Goal: Information Seeking & Learning: Understand process/instructions

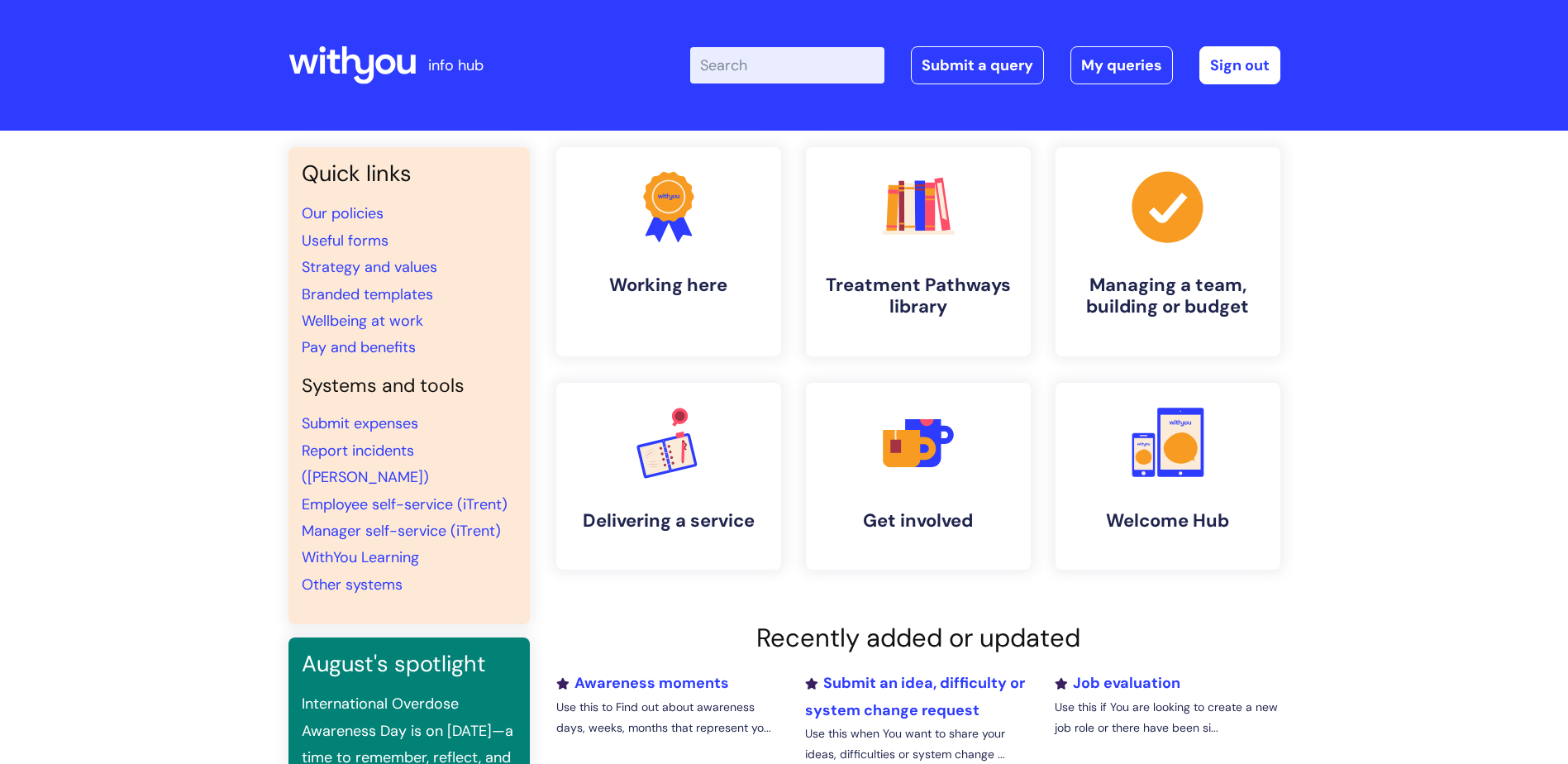
click at [774, 71] on input "Enter your search term here..." at bounding box center [787, 65] width 194 height 37
type input "new starter"
click button "Search" at bounding box center [0, 0] width 0 height 0
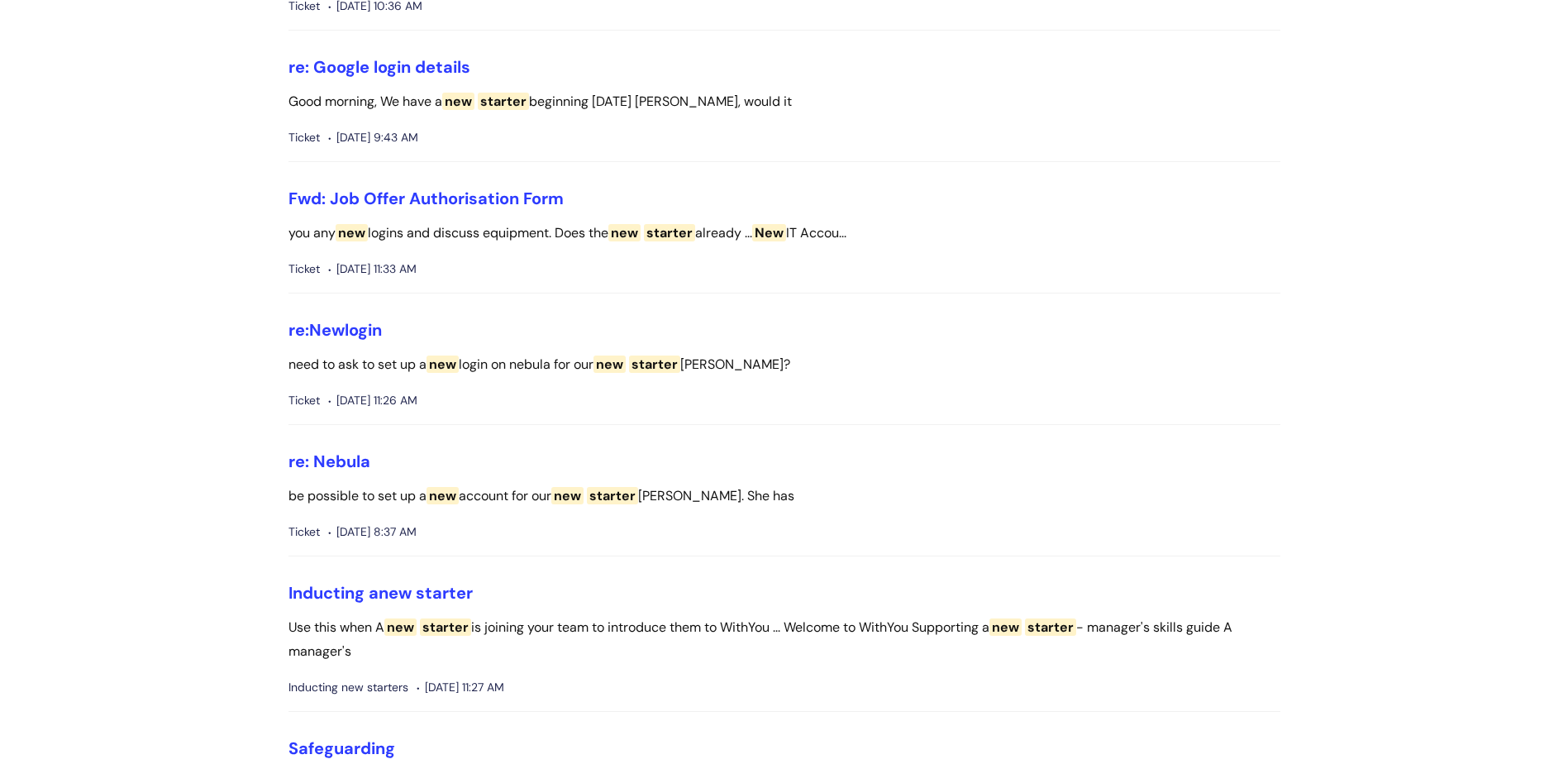
scroll to position [579, 0]
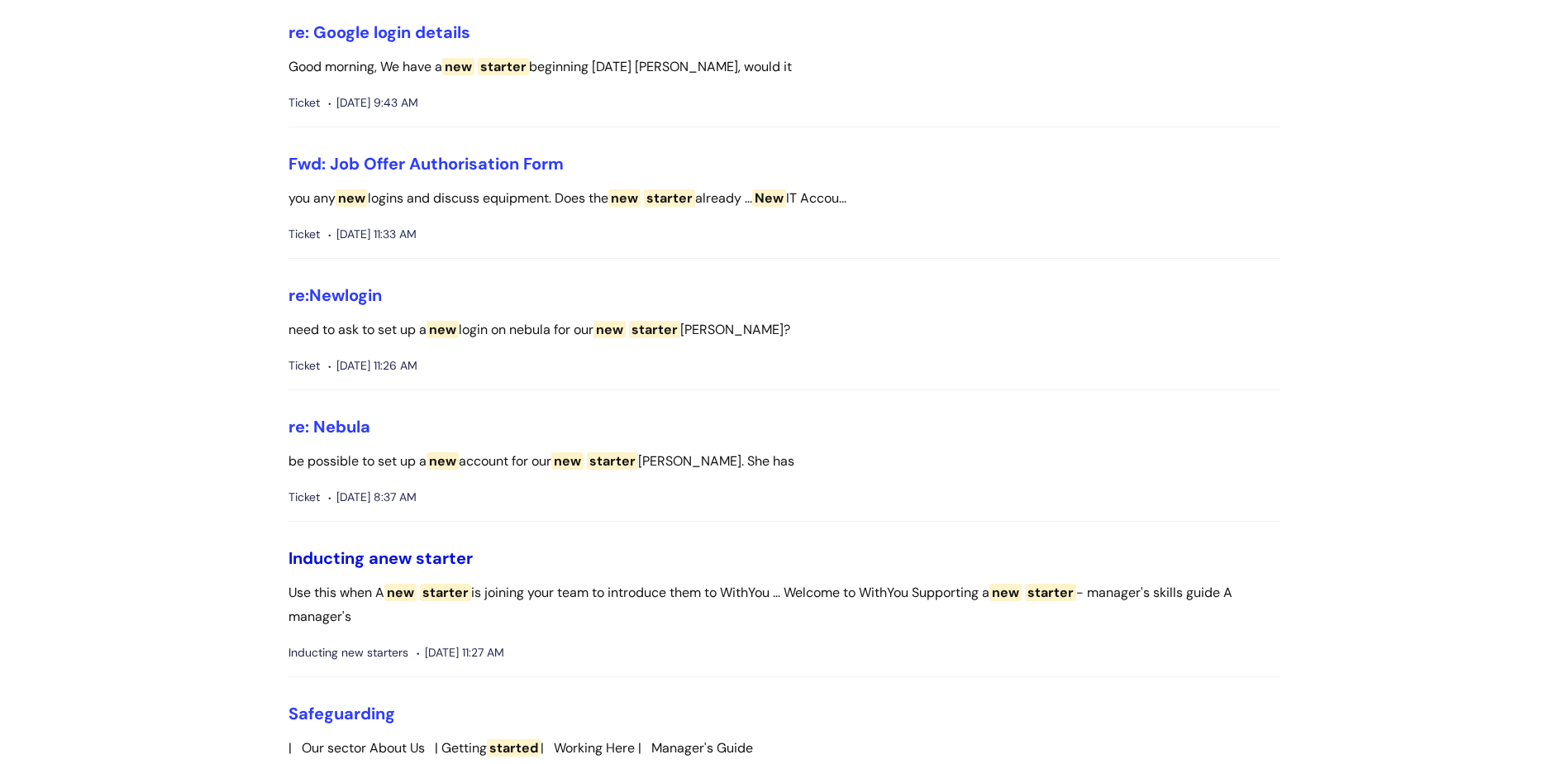
click at [461, 553] on span "starter" at bounding box center [444, 558] width 57 height 21
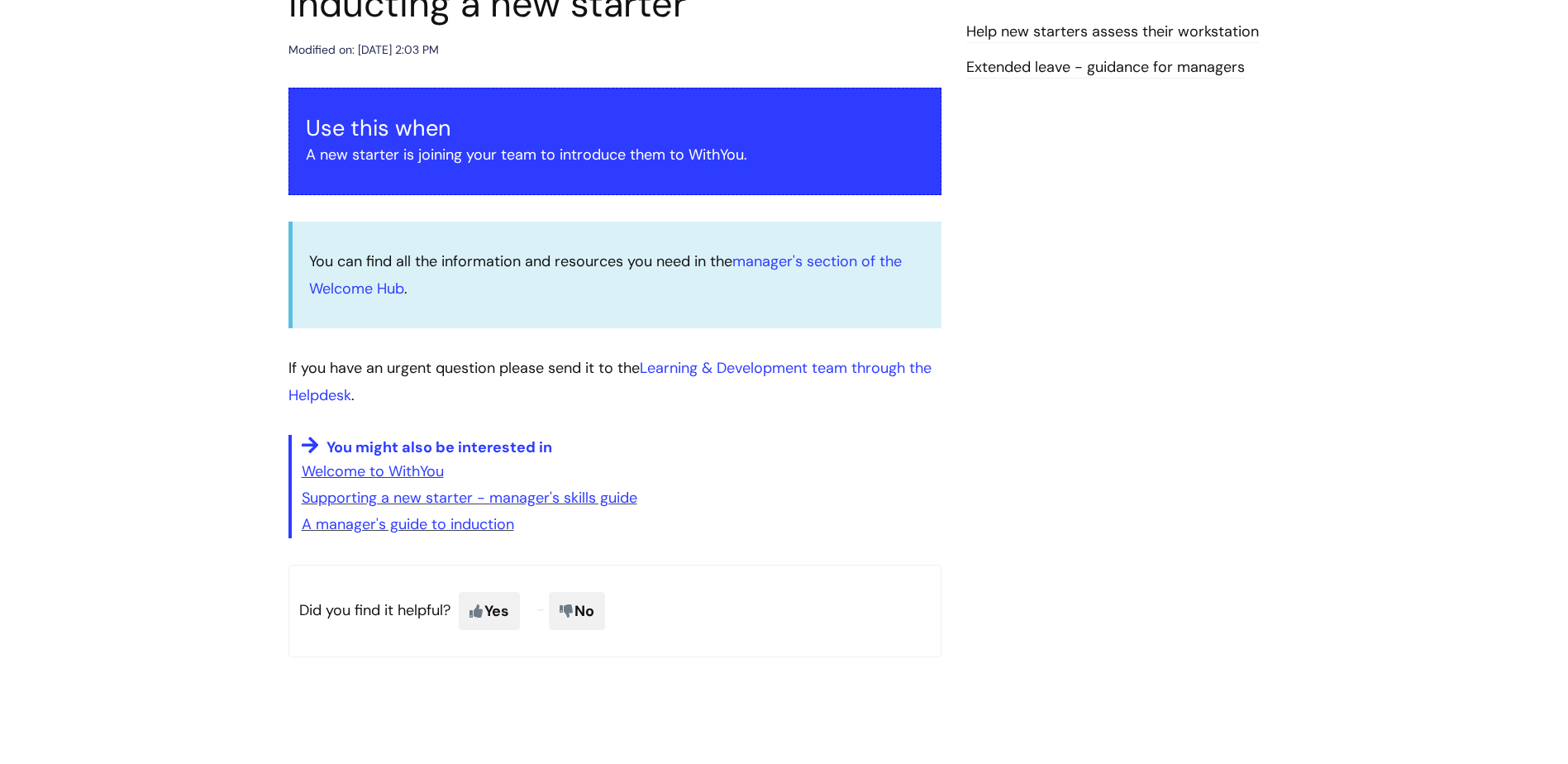
scroll to position [248, 0]
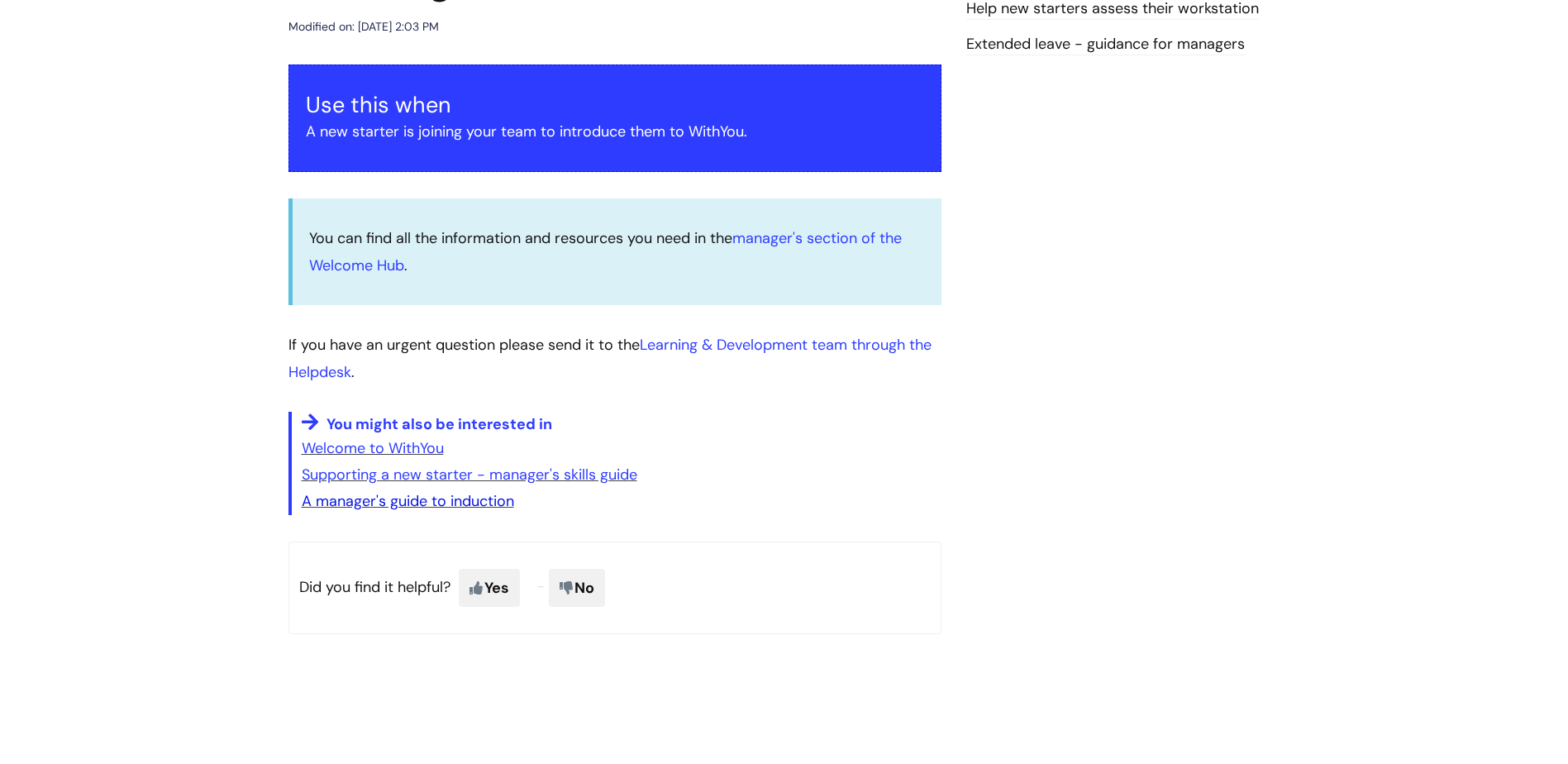
click at [435, 501] on link "A manager's guide to induction" at bounding box center [408, 500] width 213 height 20
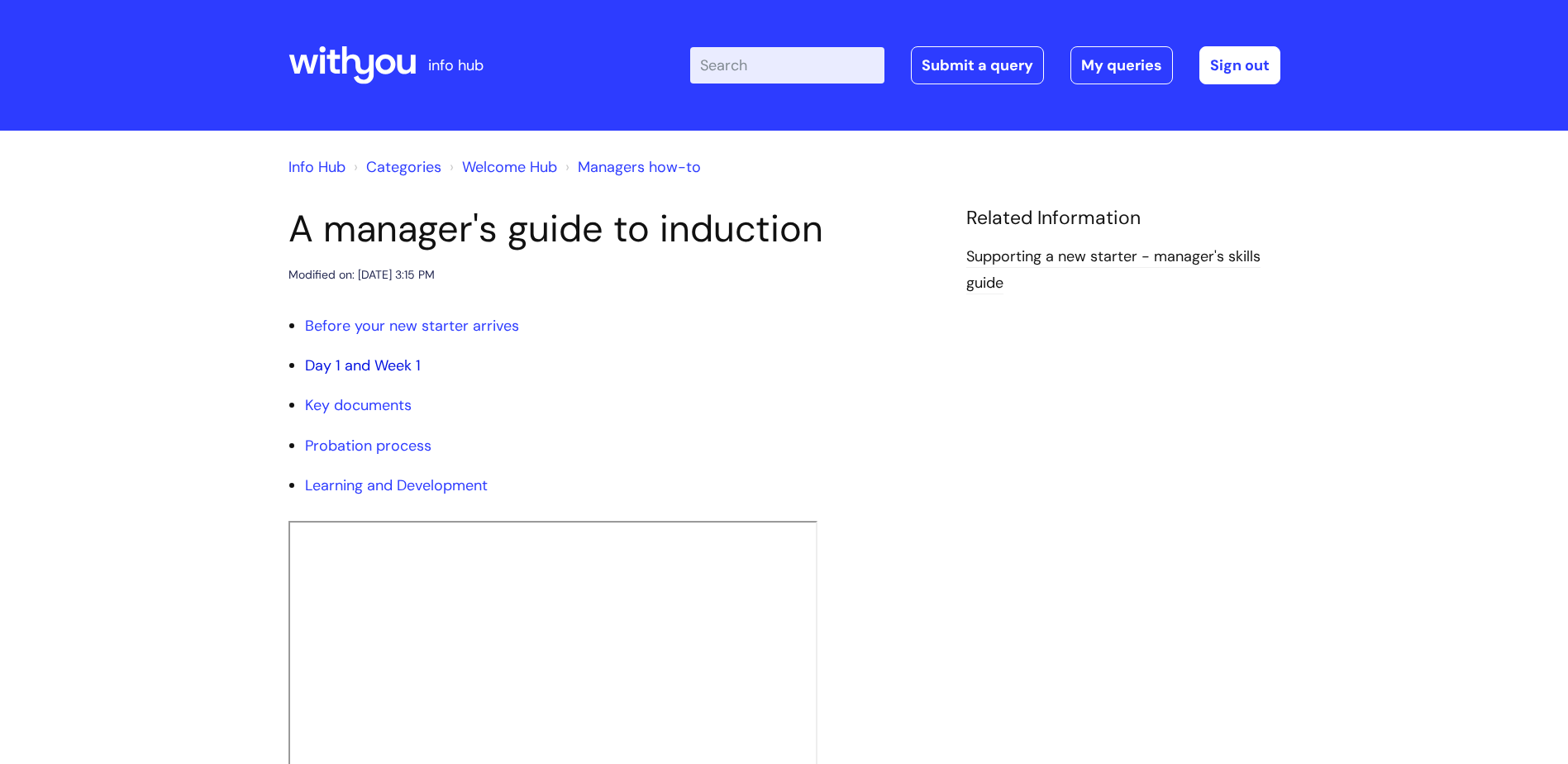
click at [412, 371] on link "Day 1 and Week 1" at bounding box center [363, 365] width 116 height 20
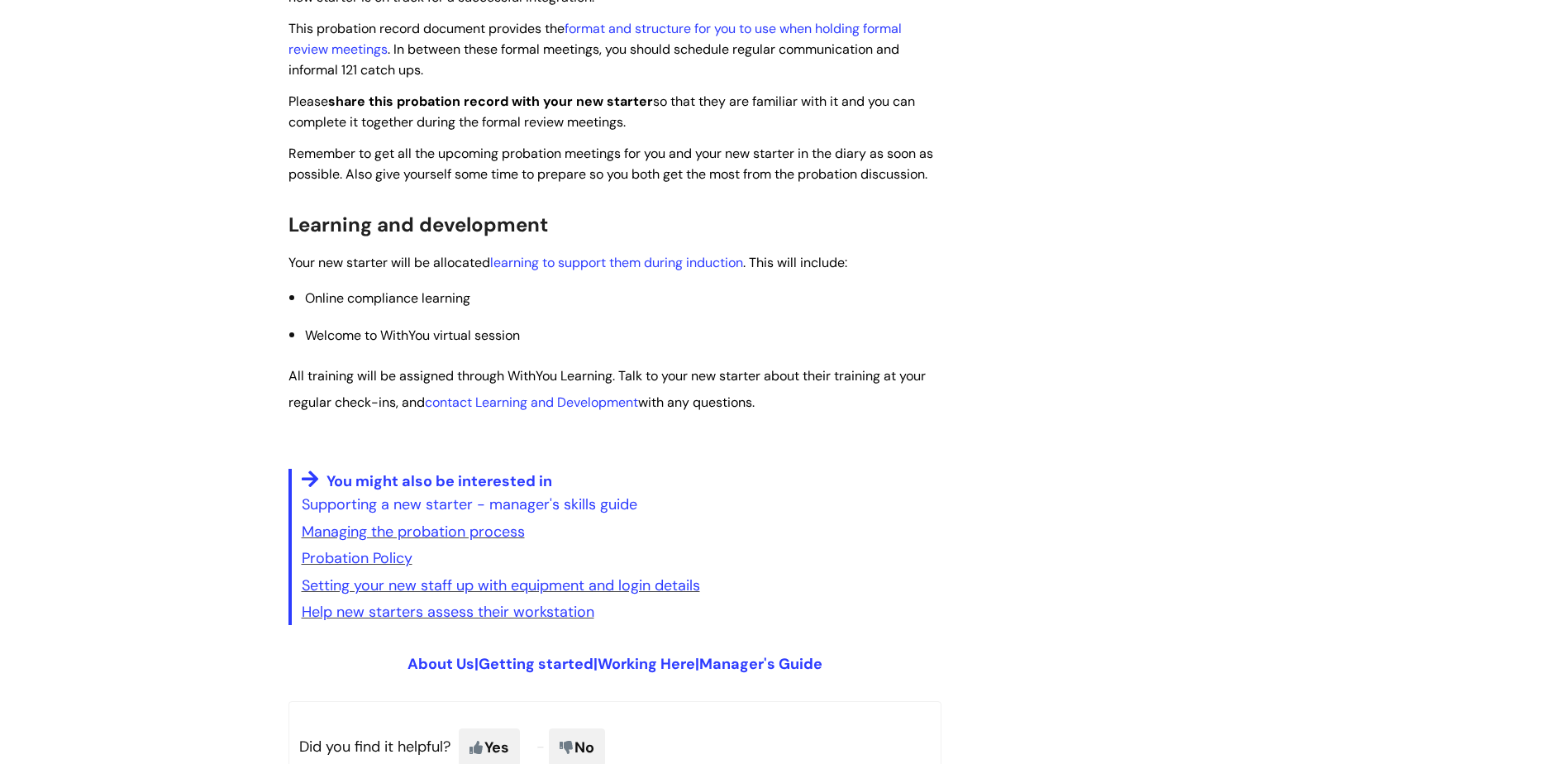
scroll to position [2630, 0]
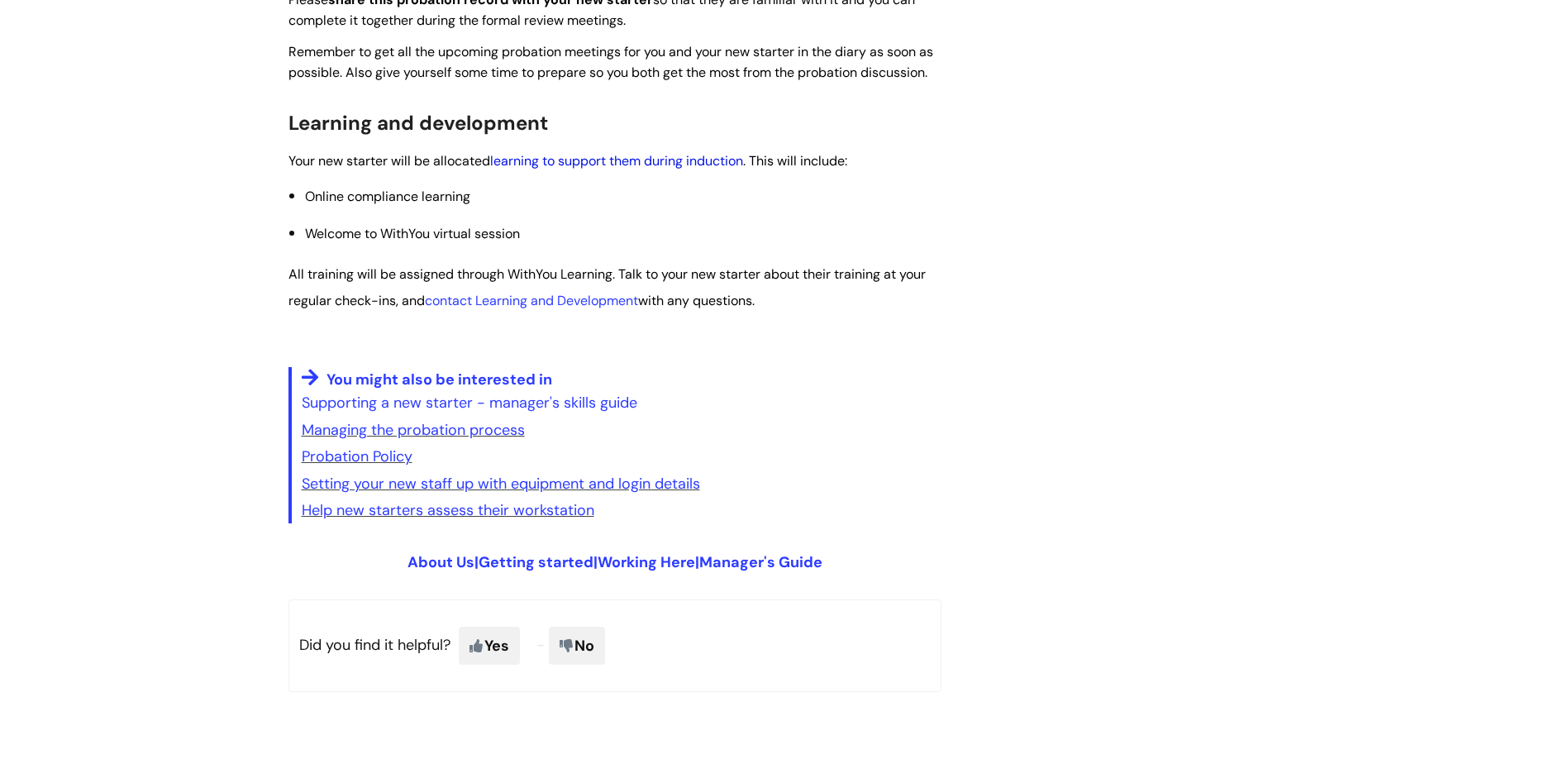
click at [696, 165] on link "learning to support them during induction" at bounding box center [616, 161] width 253 height 17
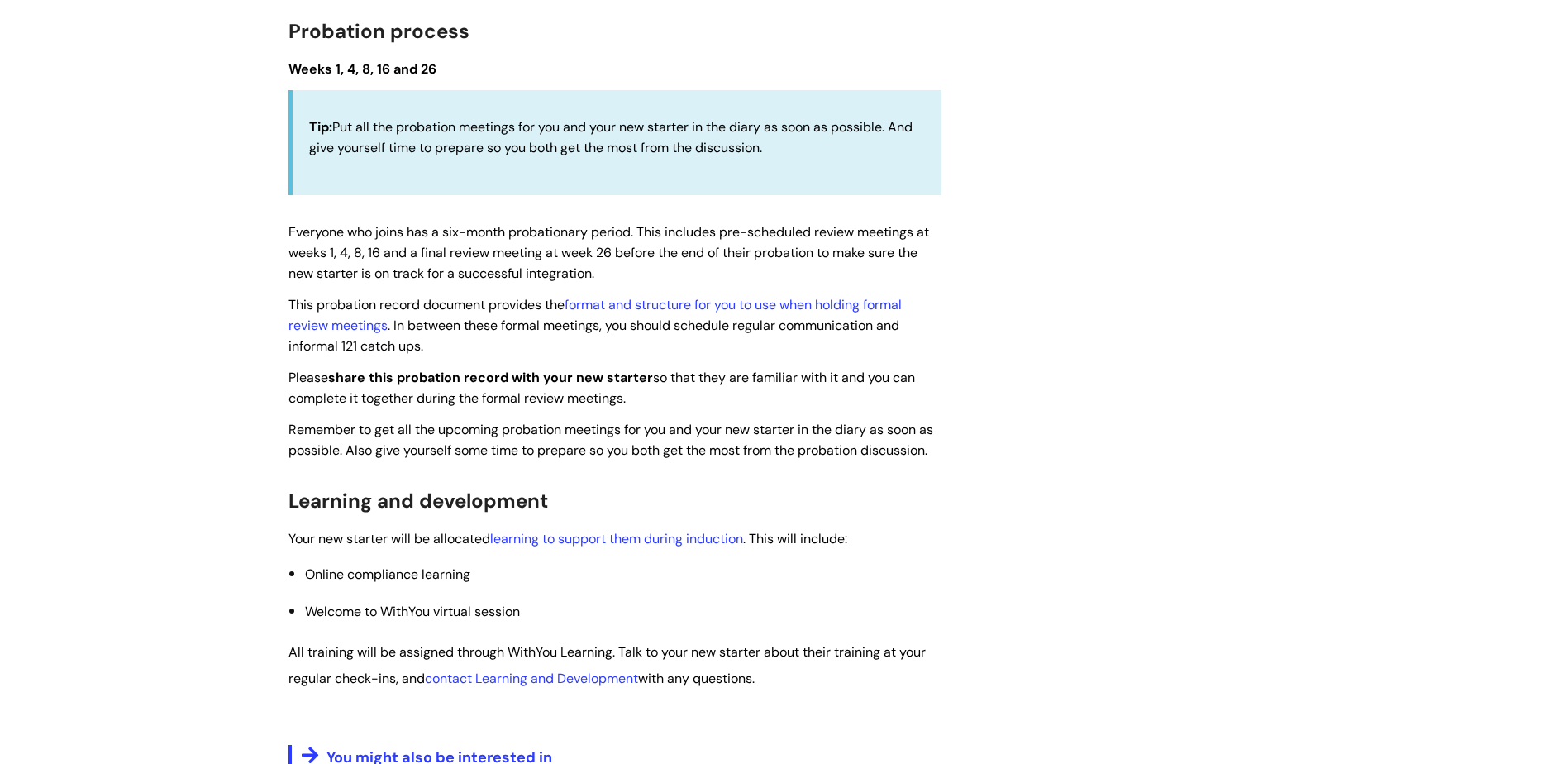
scroll to position [2216, 0]
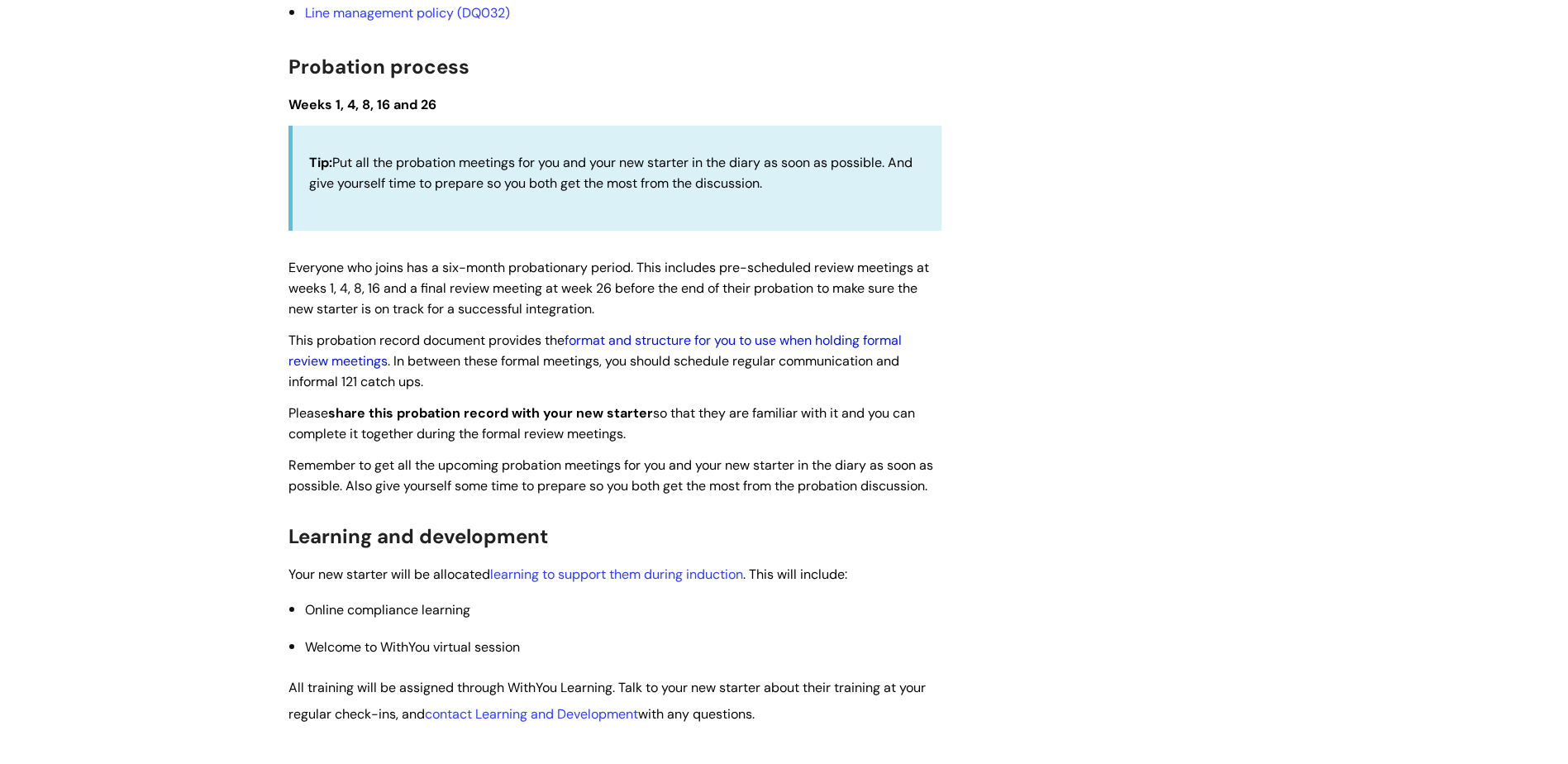
click at [702, 340] on link "format and structure for you to use when holding formal review meetings" at bounding box center [594, 351] width 613 height 38
